Goal: Browse casually

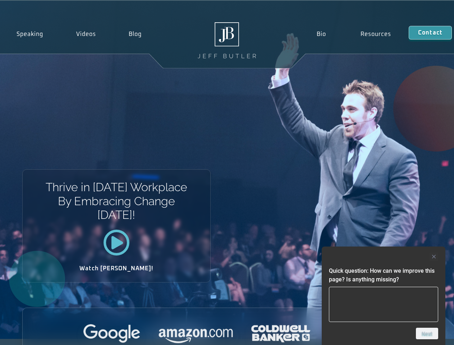
click at [227, 173] on div "Thrive in [DATE] Workplace By Embracing Change [DATE]! Watch [PERSON_NAME]!" at bounding box center [227, 170] width 454 height 338
click at [384, 257] on div at bounding box center [383, 256] width 109 height 9
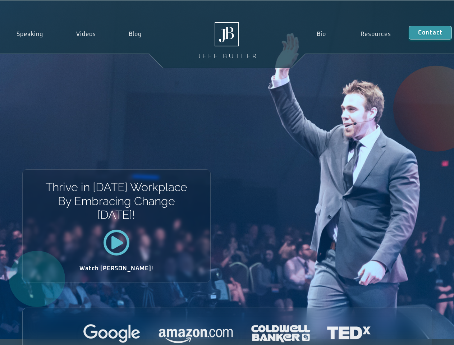
click at [427, 334] on div at bounding box center [227, 334] width 409 height 20
